Goal: Transaction & Acquisition: Purchase product/service

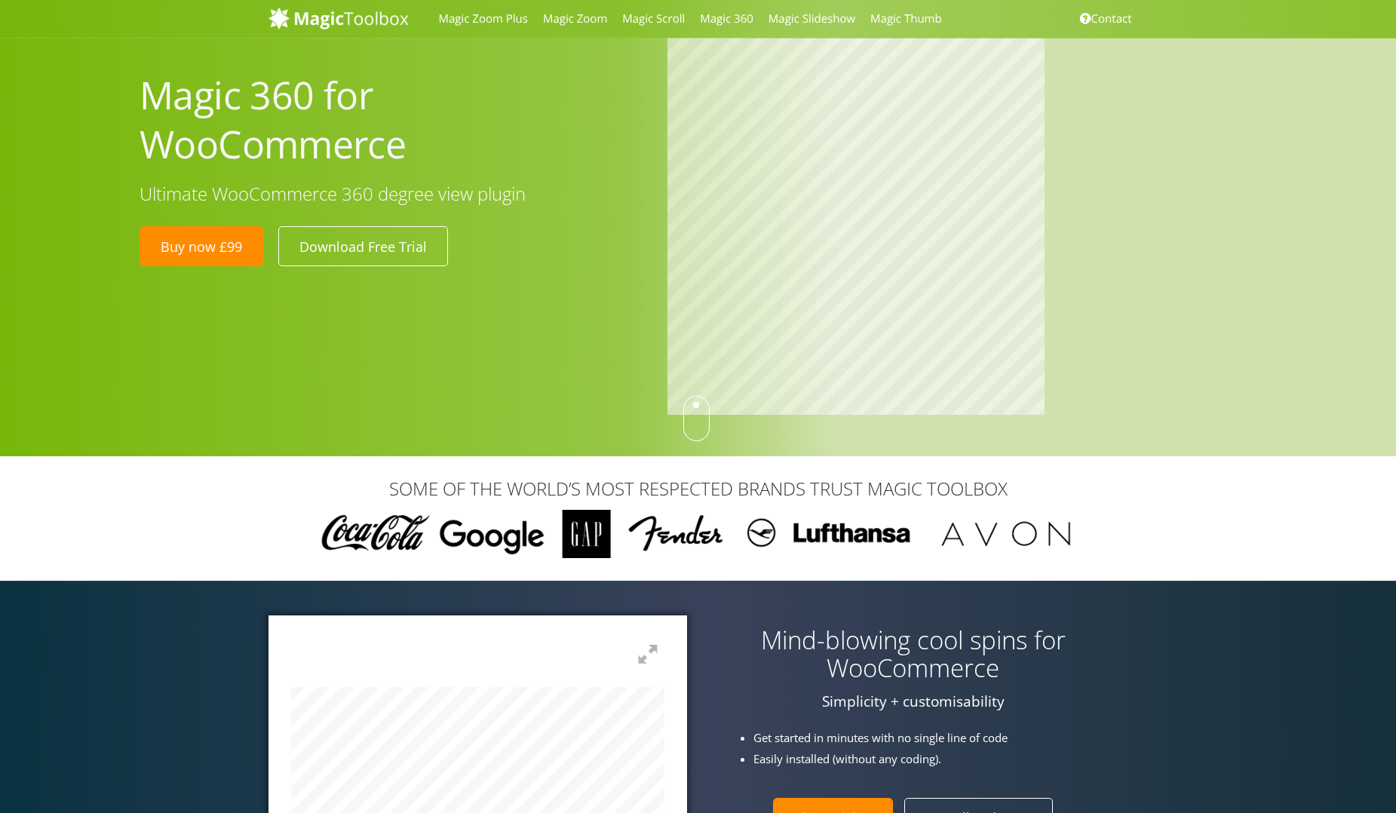
drag, startPoint x: 695, startPoint y: 418, endPoint x: 695, endPoint y: 434, distance: 15.9
click at [695, 434] on div at bounding box center [696, 418] width 26 height 45
click at [492, 253] on div "Magic 360 for WooCommerce Ultimate WooCommerce 360 degree view plugin Buy now £…" at bounding box center [762, 228] width 1268 height 381
click at [583, 264] on div "Magic 360 for WooCommerce Ultimate WooCommerce 360 degree view plugin Buy now £…" at bounding box center [762, 228] width 1268 height 381
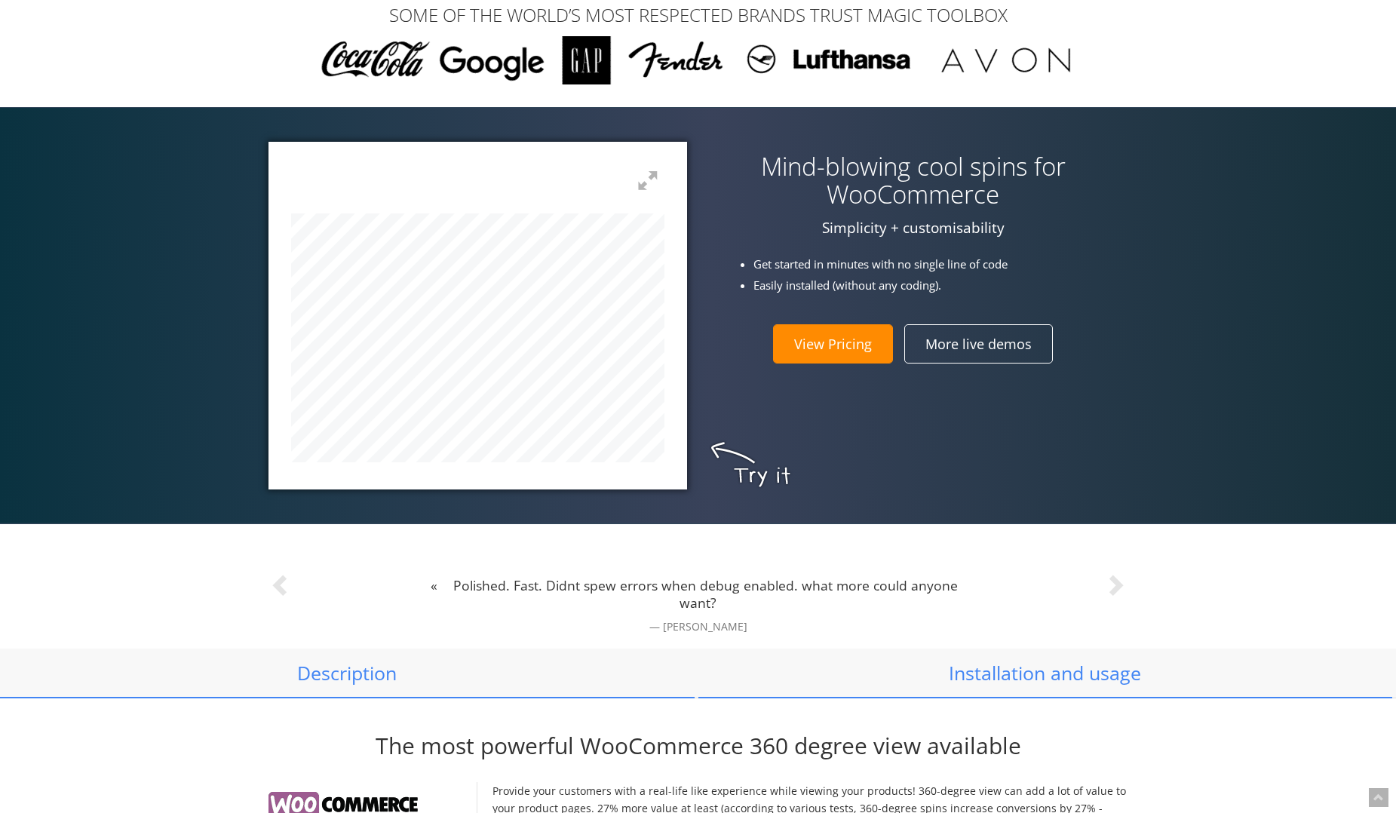
scroll to position [581, 0]
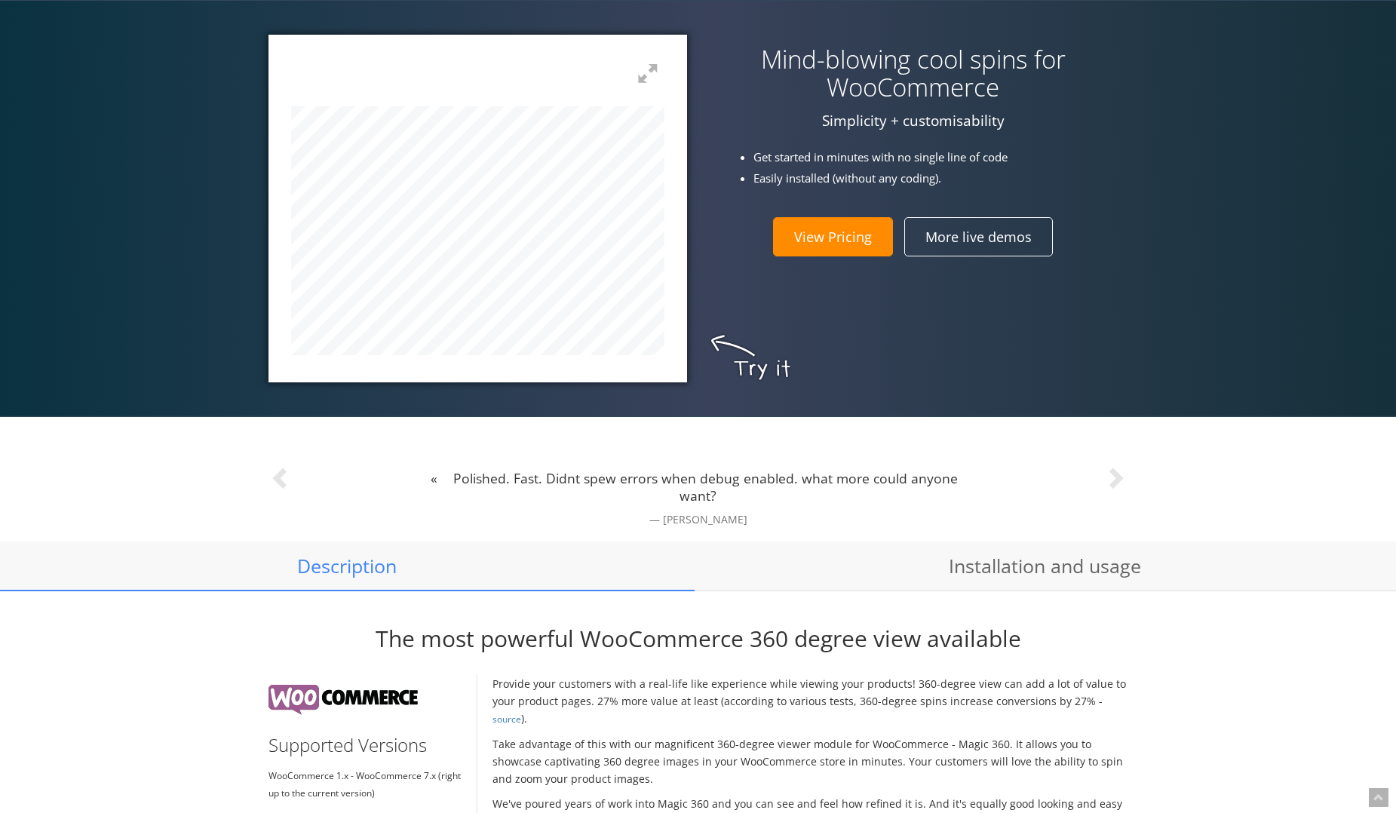
click at [842, 247] on link "View Pricing" at bounding box center [833, 236] width 120 height 39
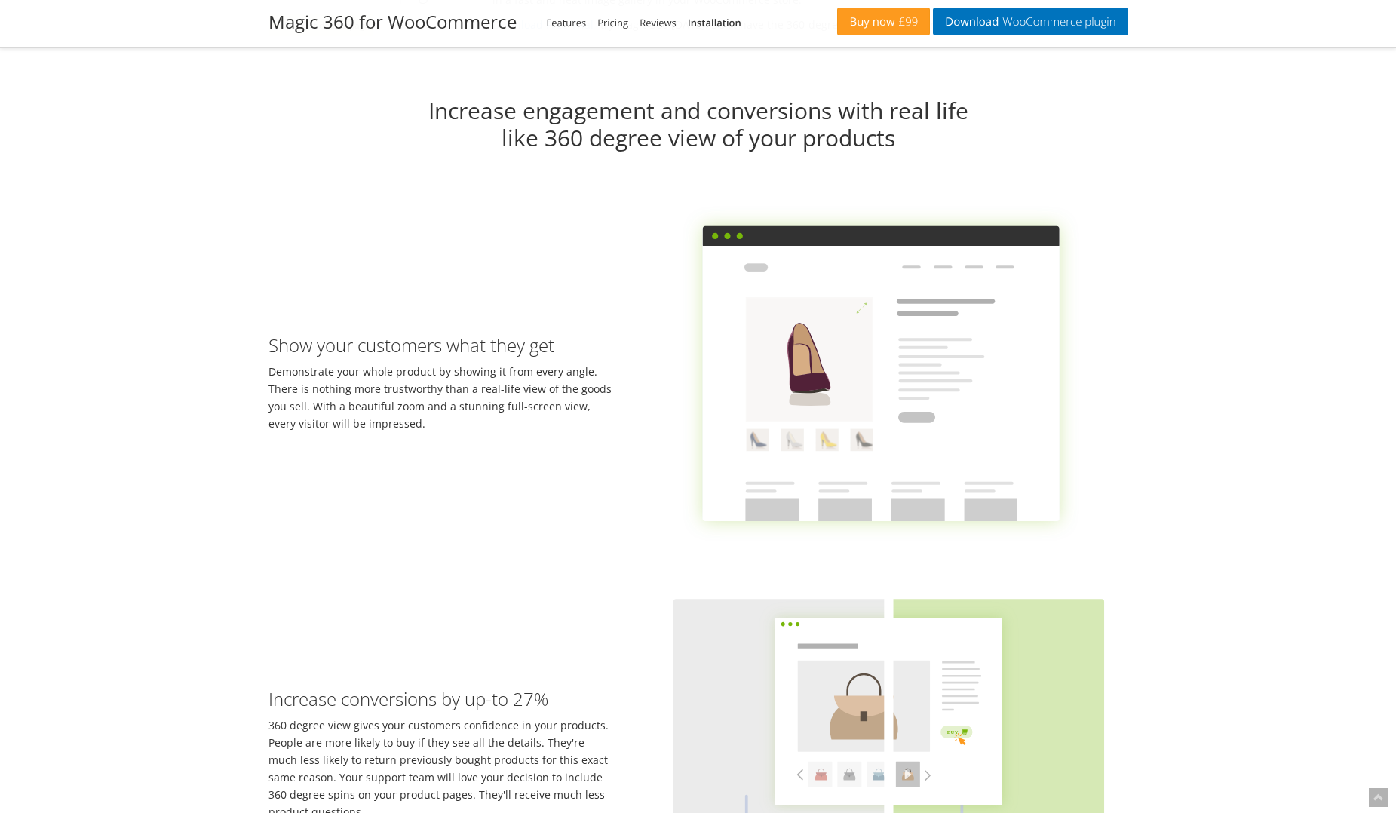
scroll to position [1486, 0]
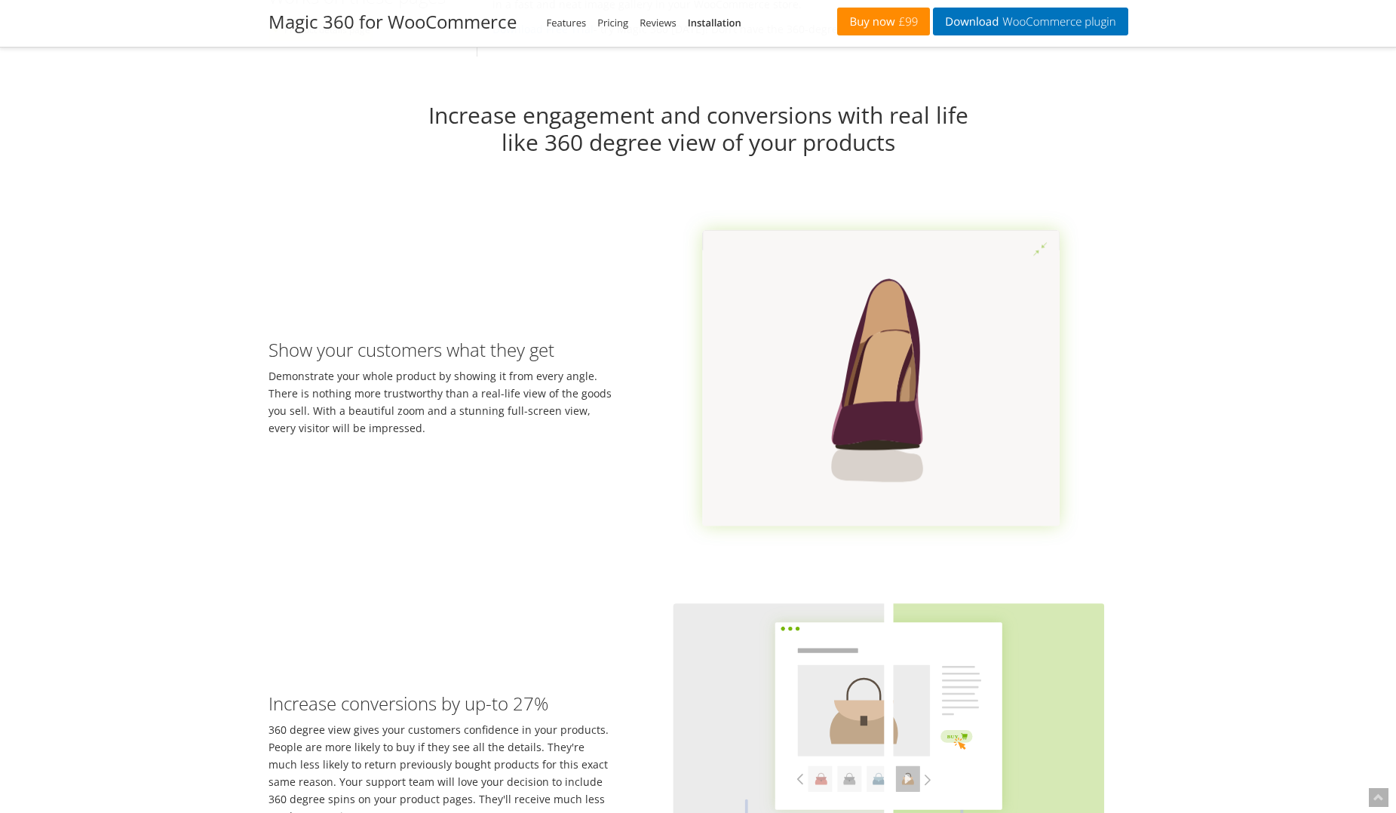
click at [867, 26] on link "Buy now £99" at bounding box center [883, 22] width 93 height 28
